Goal: Task Accomplishment & Management: Use online tool/utility

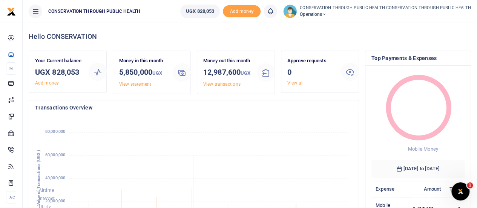
click at [326, 15] on span "Operations" at bounding box center [385, 14] width 171 height 7
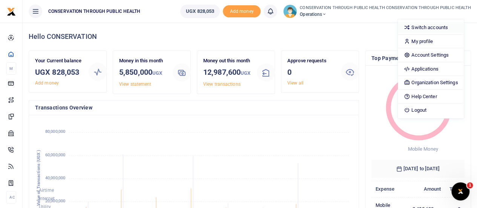
click at [422, 23] on link "Switch accounts" at bounding box center [431, 27] width 66 height 11
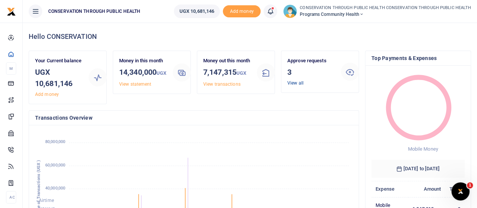
click at [295, 83] on link "View all" at bounding box center [296, 82] width 16 height 5
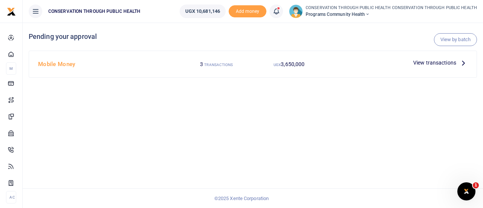
click at [463, 63] on icon at bounding box center [463, 62] width 8 height 8
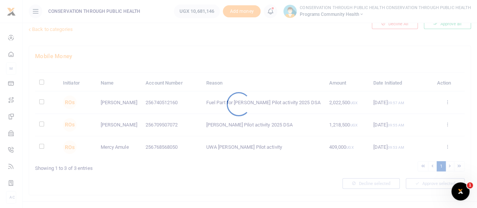
scroll to position [32, 0]
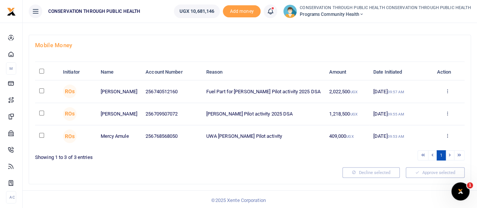
click at [39, 89] on input "checkbox" at bounding box center [41, 90] width 5 height 5
checkbox input "true"
click at [43, 113] on input "checkbox" at bounding box center [41, 113] width 5 height 5
checkbox input "true"
click at [41, 133] on input "checkbox" at bounding box center [41, 135] width 5 height 5
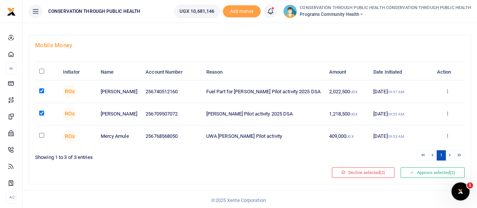
checkbox input "true"
click at [427, 169] on button "Approve selected (3)" at bounding box center [433, 172] width 64 height 11
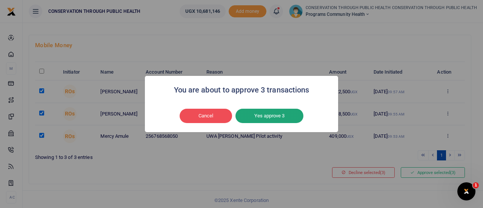
click at [274, 120] on button "Yes approve 3" at bounding box center [269, 116] width 68 height 14
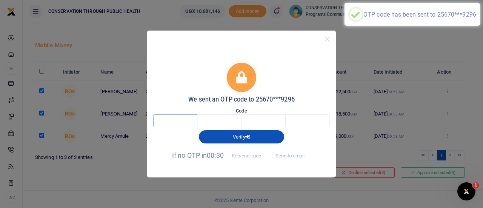
click at [183, 123] on input "text" at bounding box center [175, 120] width 44 height 13
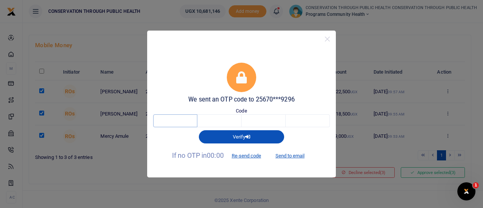
click at [185, 125] on input "text" at bounding box center [175, 120] width 44 height 13
type input "8"
type input "7"
